Goal: Communication & Community: Answer question/provide support

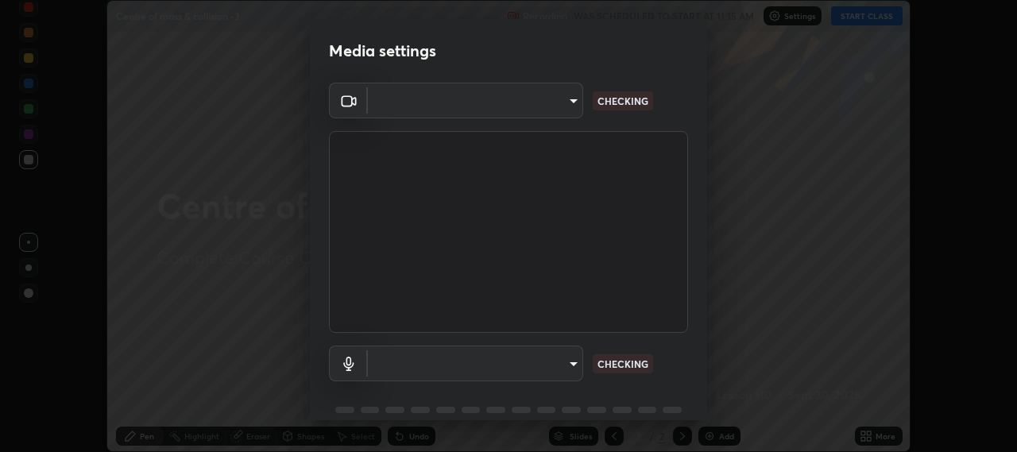
scroll to position [69, 0]
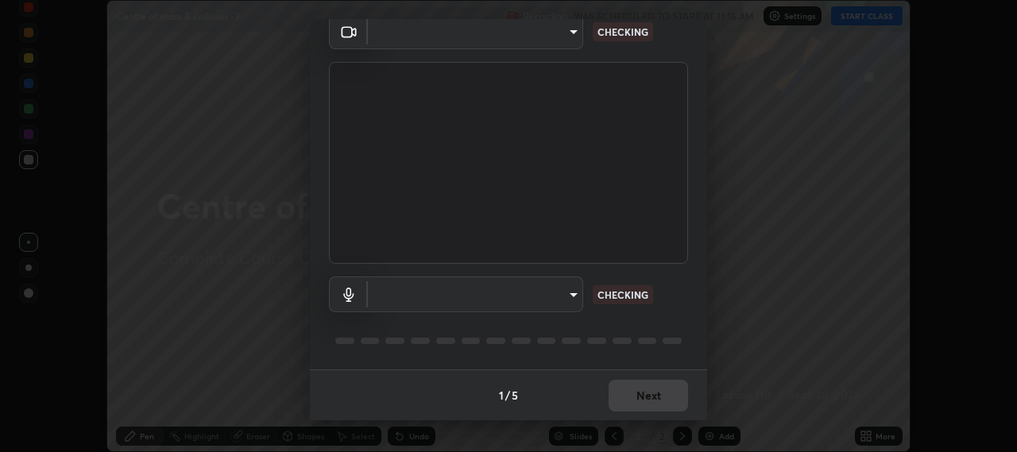
type input "b317e01ce44dabc3be8dd9fbd21c4c94838353ba5ba3926cf423050bf086703d"
type input "c3919e96a5ab5b599c6855178749ec7a7a8a003fead2dd7e2b47559334d8e3b5"
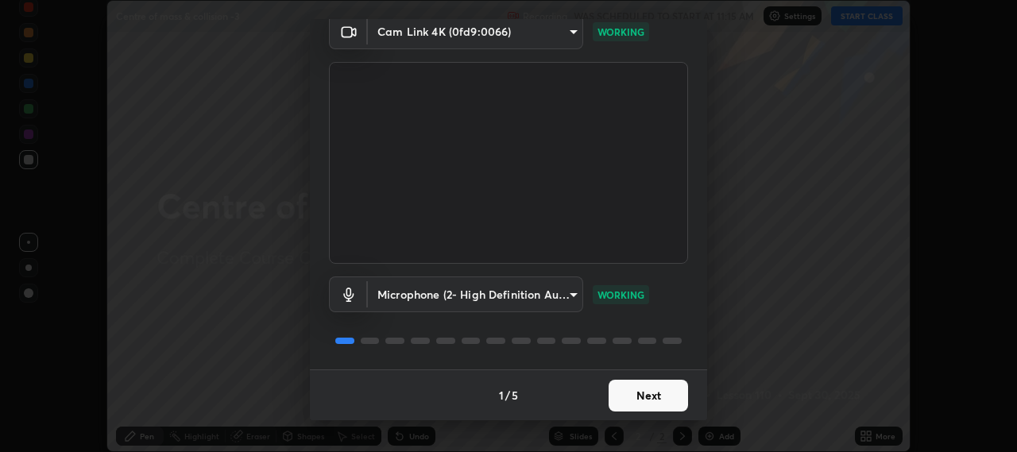
click at [662, 393] on button "Next" at bounding box center [648, 396] width 79 height 32
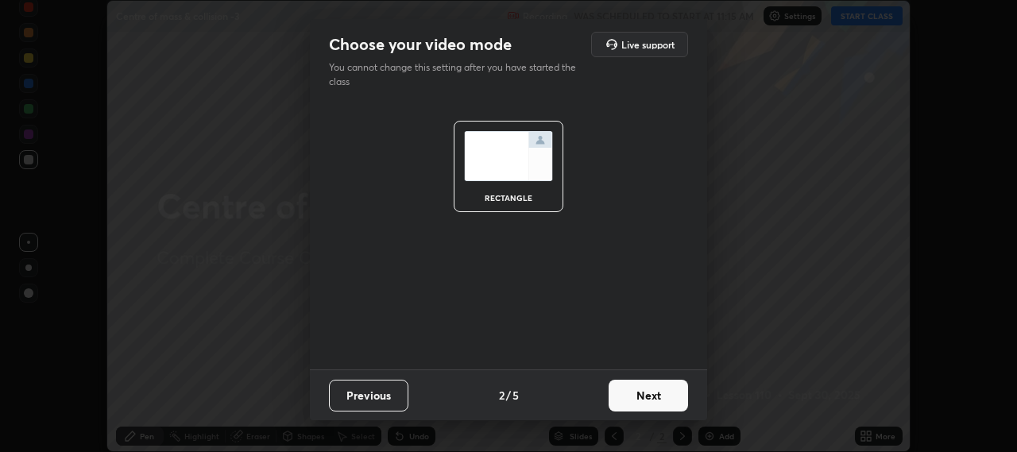
click at [656, 397] on button "Next" at bounding box center [648, 396] width 79 height 32
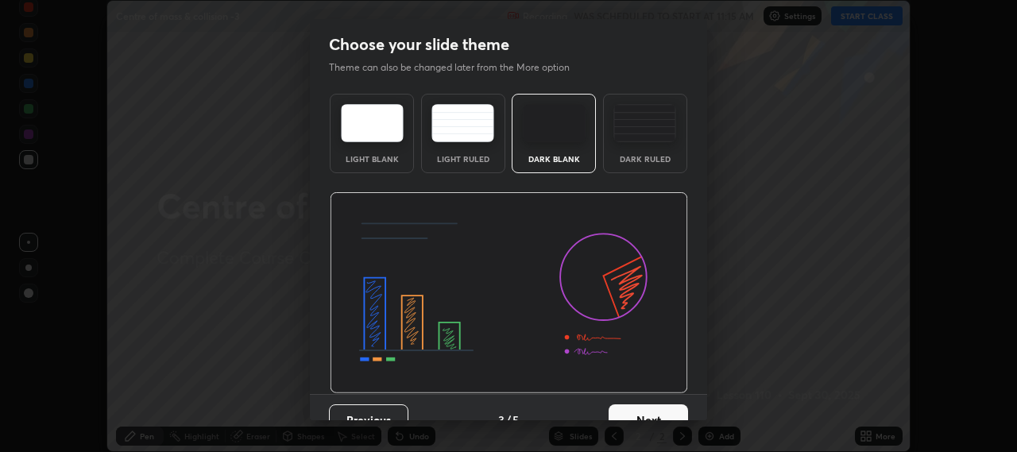
scroll to position [25, 0]
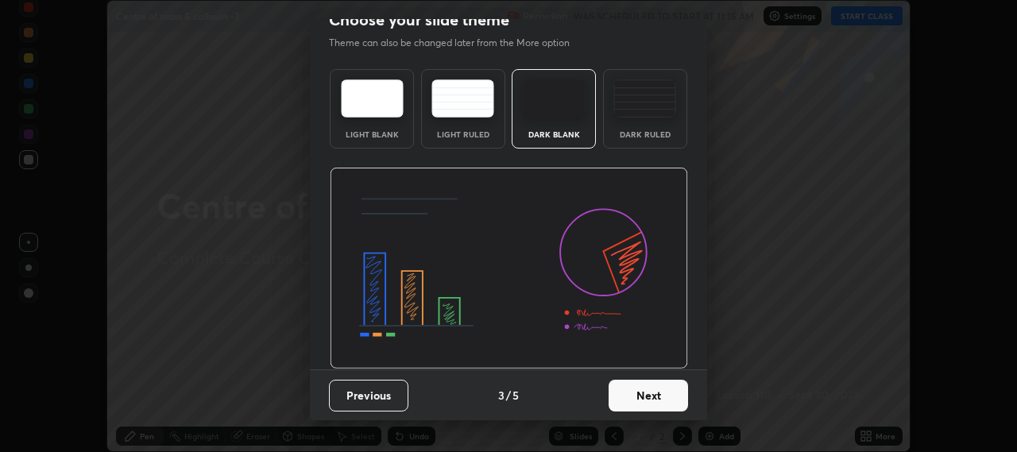
click at [657, 397] on button "Next" at bounding box center [648, 396] width 79 height 32
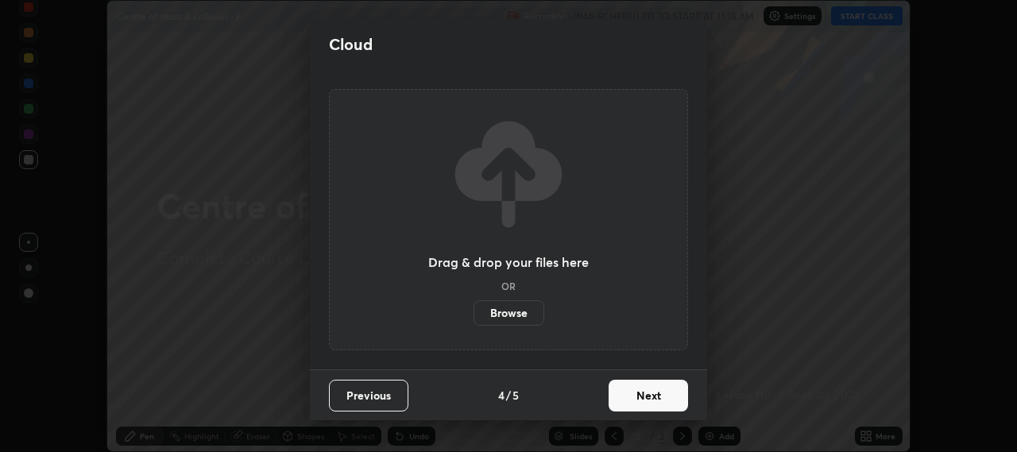
scroll to position [0, 0]
click at [665, 397] on button "Next" at bounding box center [648, 396] width 79 height 32
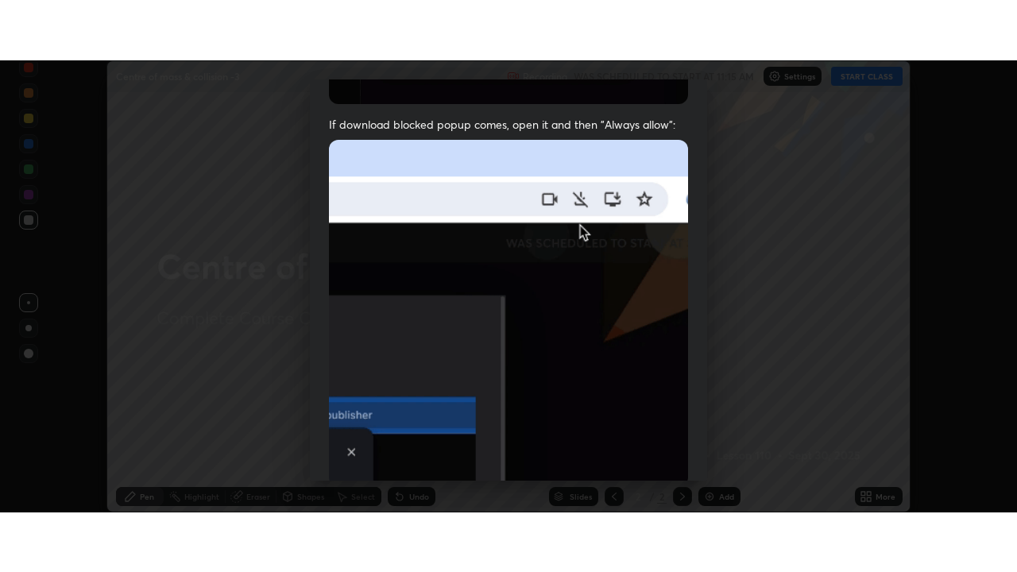
scroll to position [393, 0]
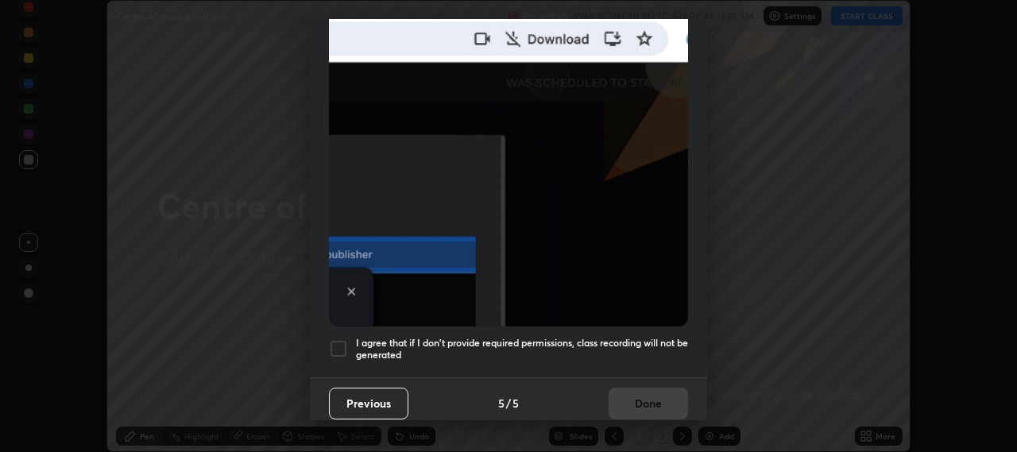
click at [342, 341] on div at bounding box center [338, 348] width 19 height 19
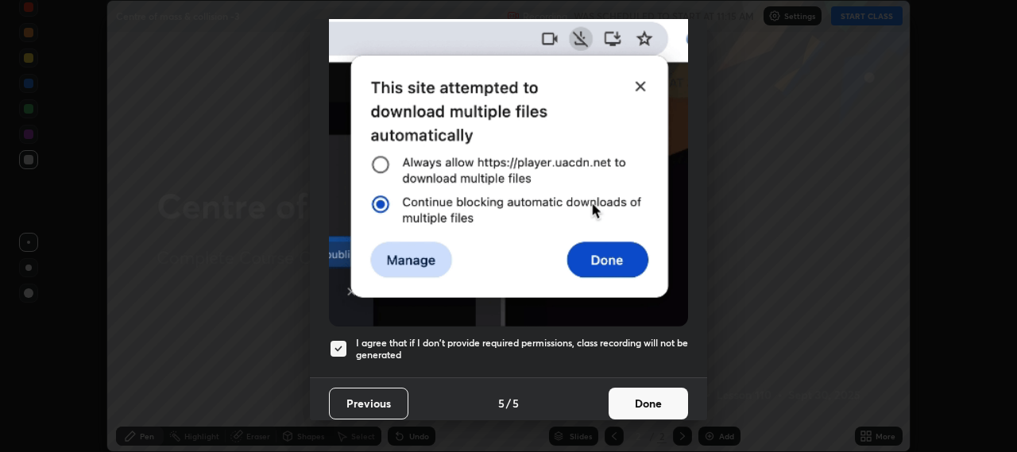
click at [664, 398] on button "Done" at bounding box center [648, 404] width 79 height 32
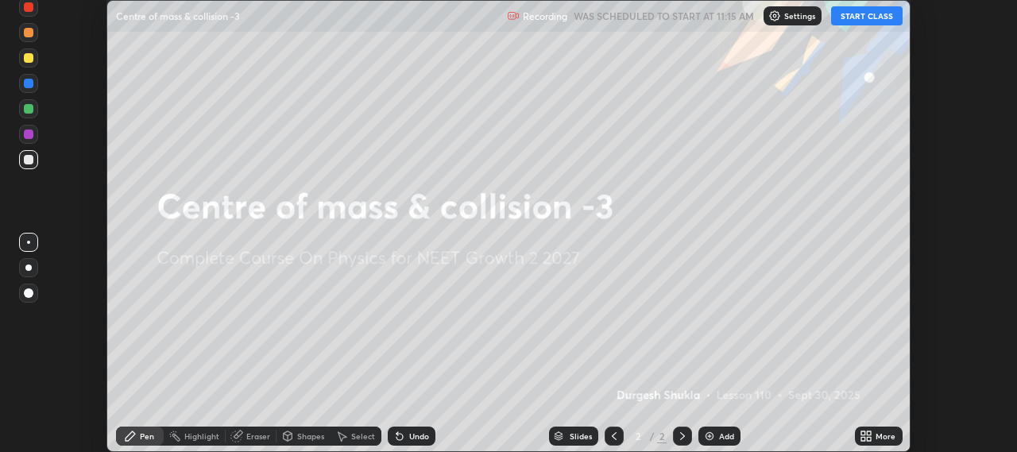
click at [873, 13] on button "START CLASS" at bounding box center [867, 15] width 72 height 19
click at [717, 440] on div "Add" at bounding box center [720, 436] width 42 height 19
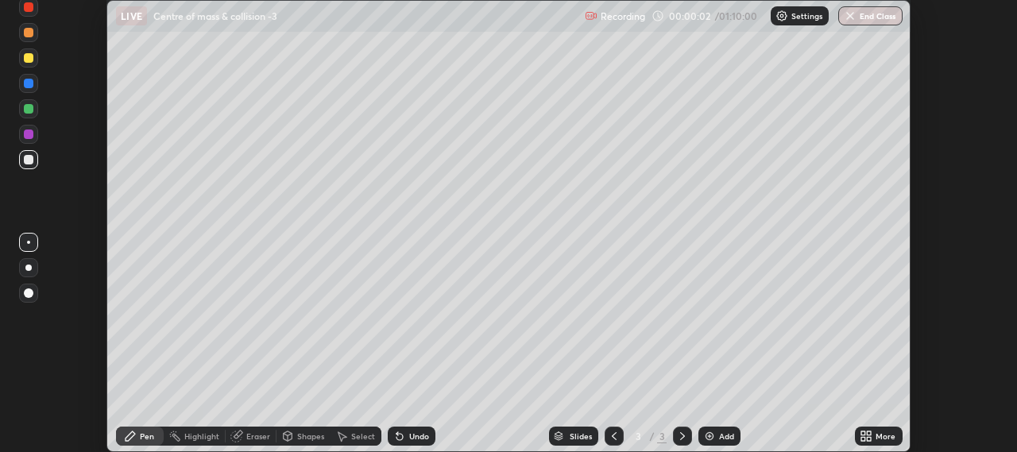
click at [873, 435] on icon at bounding box center [866, 436] width 13 height 13
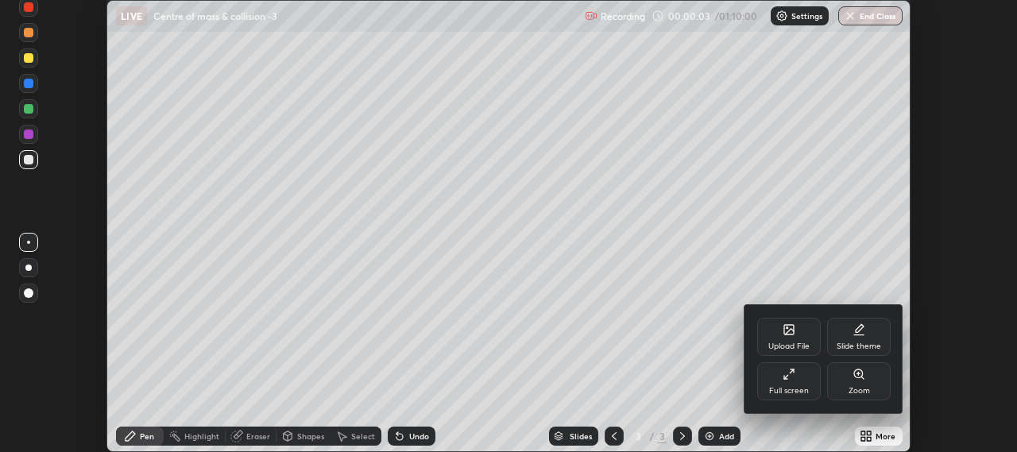
click at [797, 379] on div "Full screen" at bounding box center [790, 381] width 64 height 38
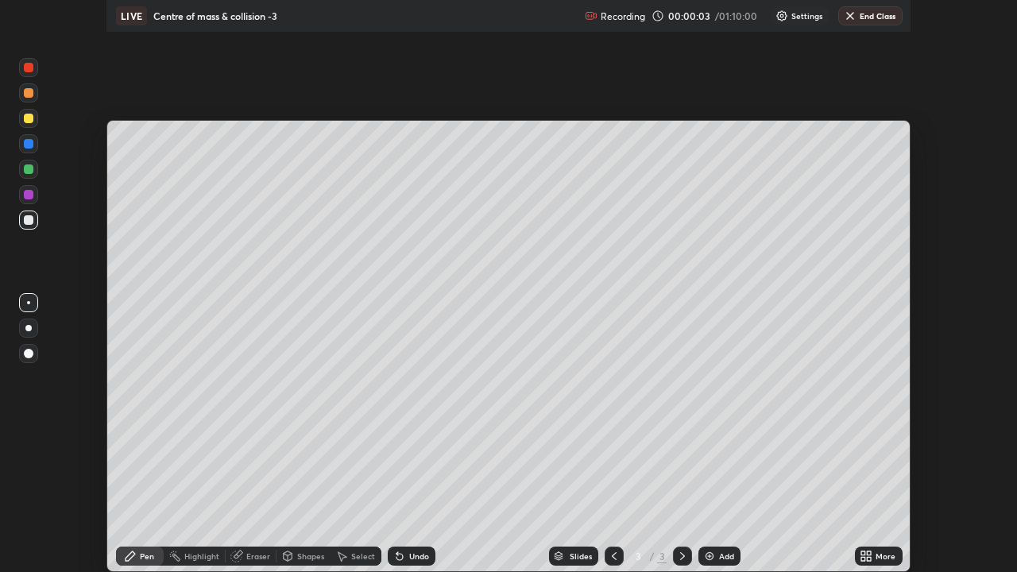
scroll to position [572, 1017]
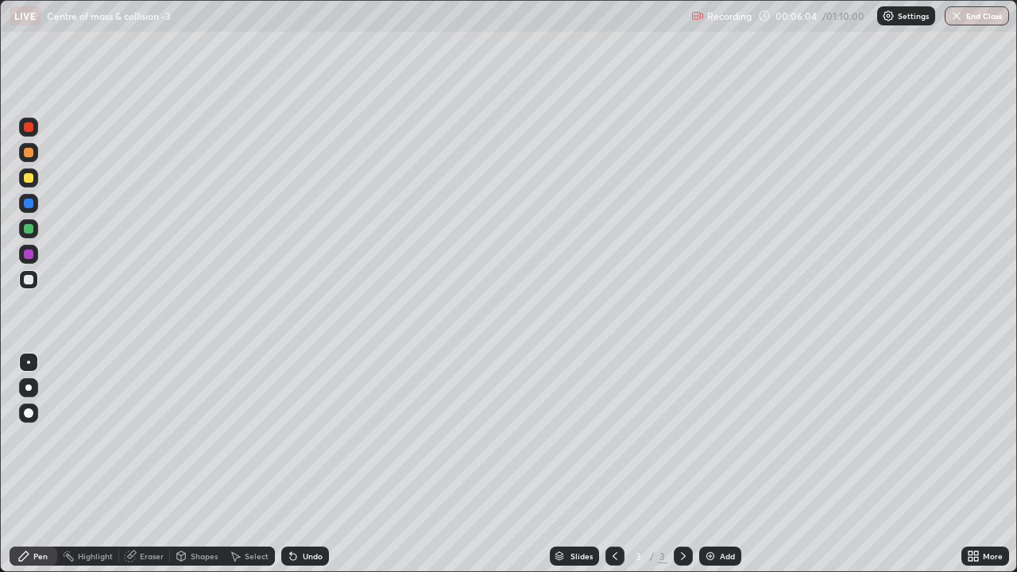
click at [708, 452] on img at bounding box center [710, 556] width 13 height 13
click at [32, 180] on div at bounding box center [29, 178] width 10 height 10
click at [29, 415] on div at bounding box center [29, 414] width 10 height 10
click at [148, 452] on div "Eraser" at bounding box center [152, 556] width 24 height 8
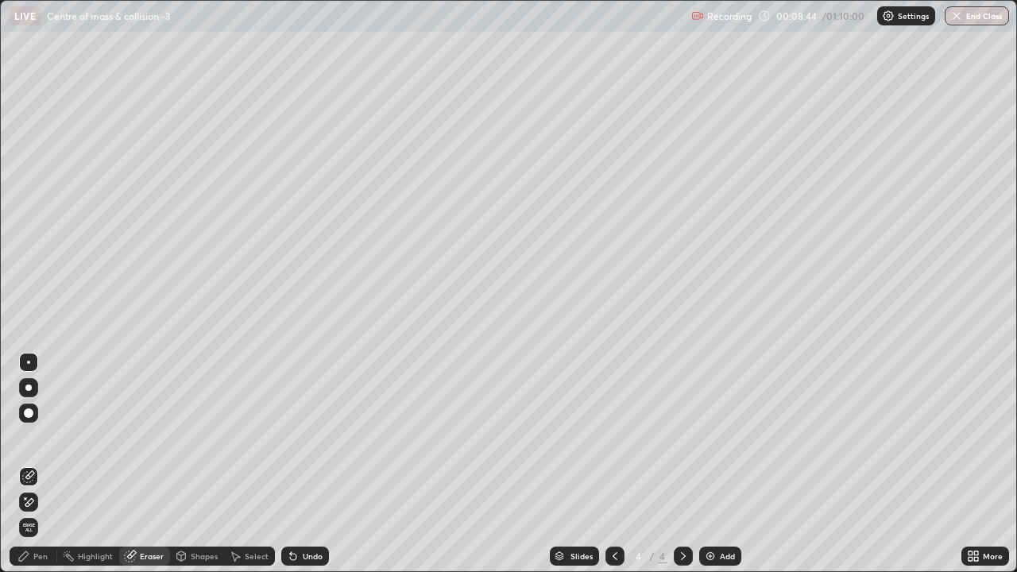
click at [42, 452] on div "Pen" at bounding box center [40, 556] width 14 height 8
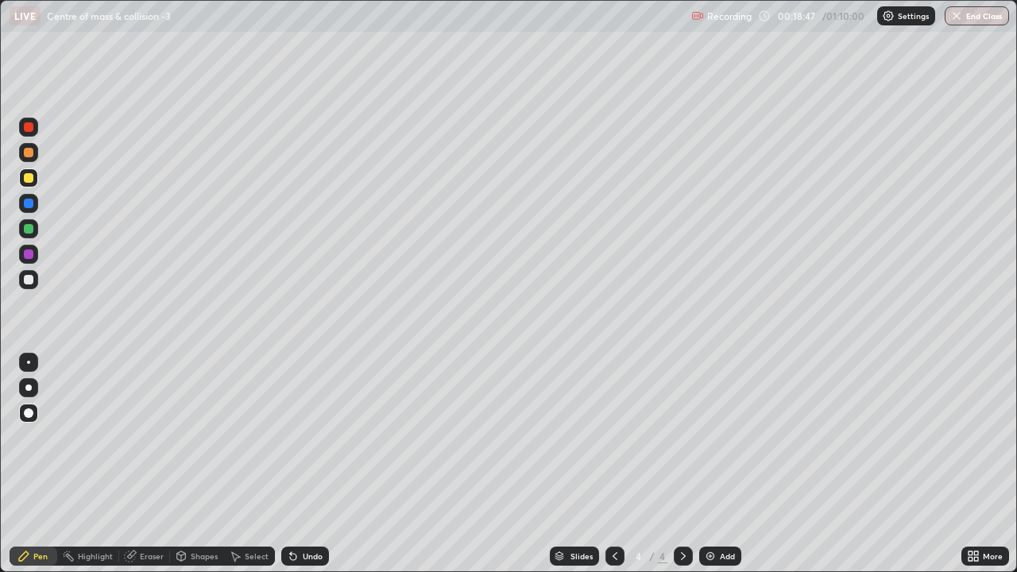
click at [721, 452] on div "Add" at bounding box center [727, 556] width 15 height 8
click at [716, 452] on div "Add" at bounding box center [721, 556] width 42 height 19
click at [32, 153] on div at bounding box center [29, 153] width 10 height 10
click at [26, 206] on div at bounding box center [29, 204] width 10 height 10
click at [724, 452] on div "Add" at bounding box center [727, 556] width 15 height 8
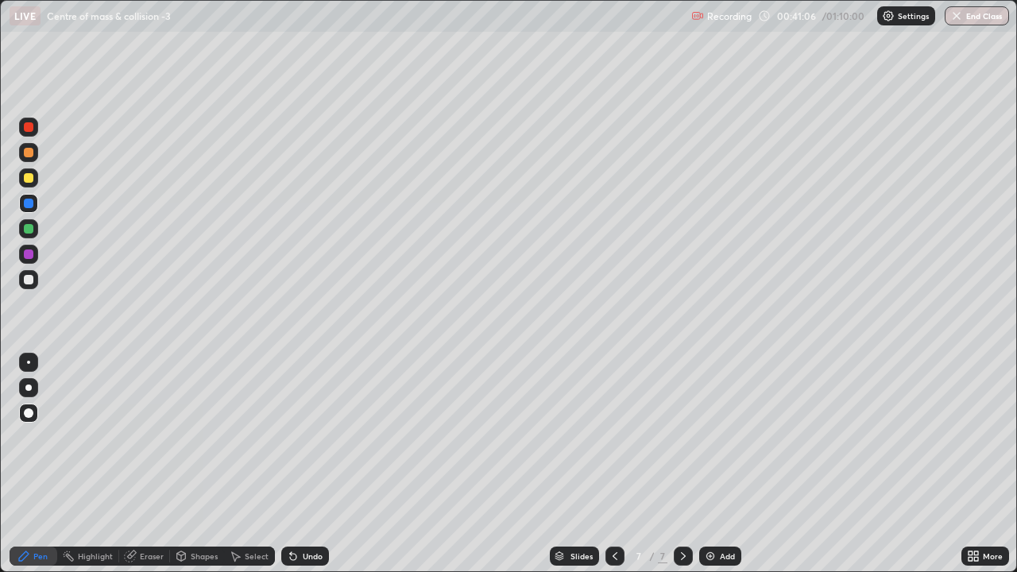
click at [29, 180] on div at bounding box center [29, 178] width 10 height 10
click at [25, 153] on div at bounding box center [29, 153] width 10 height 10
click at [25, 180] on div at bounding box center [29, 178] width 10 height 10
click at [722, 452] on div "Add" at bounding box center [727, 556] width 15 height 8
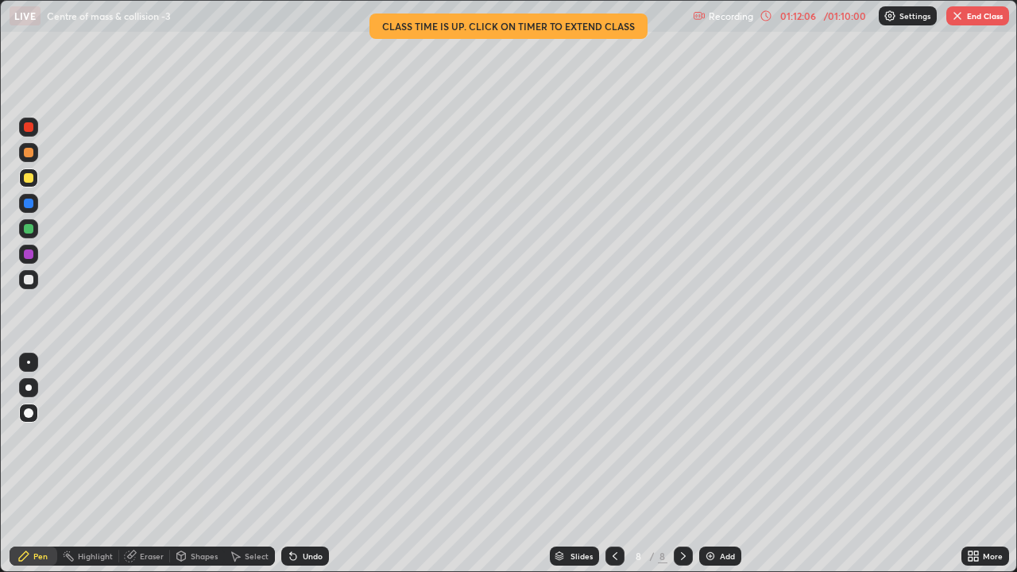
click at [983, 20] on button "End Class" at bounding box center [978, 15] width 63 height 19
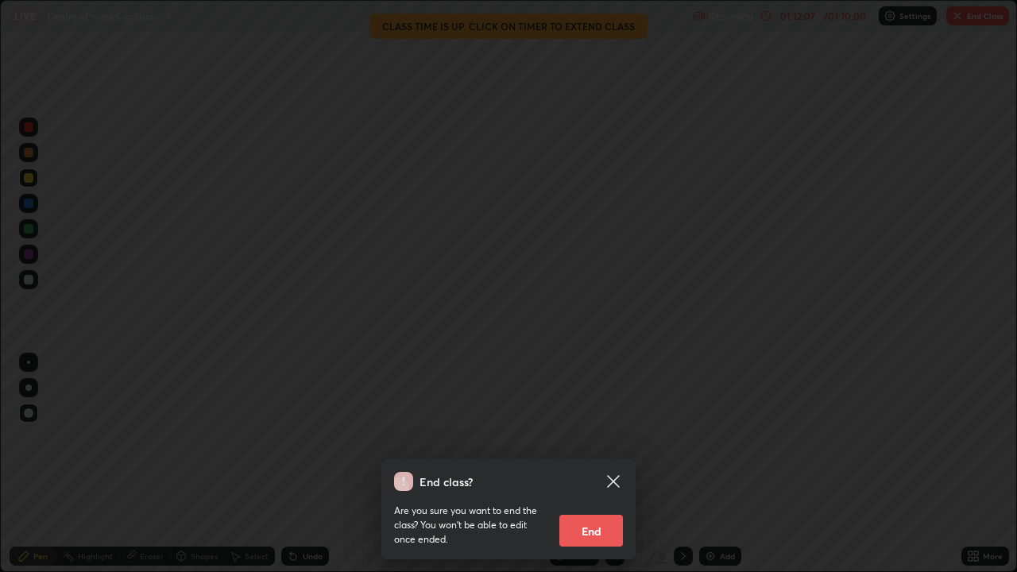
click at [589, 452] on button "End" at bounding box center [592, 531] width 64 height 32
